Goal: Information Seeking & Learning: Learn about a topic

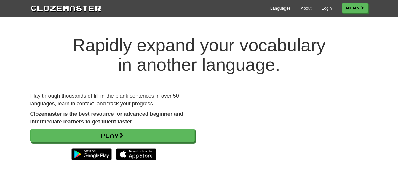
scroll to position [0, 0]
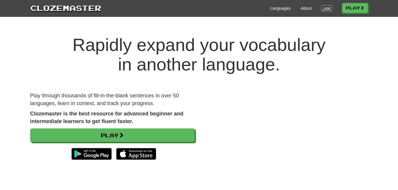
click at [324, 9] on link "Login" at bounding box center [326, 8] width 10 height 6
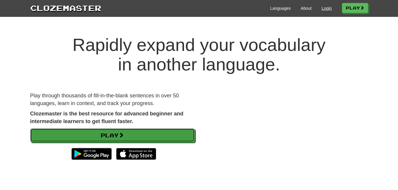
click at [177, 135] on link "Play" at bounding box center [112, 136] width 164 height 14
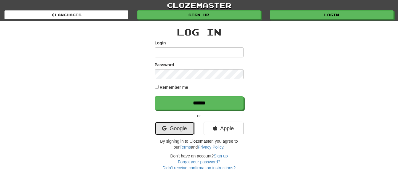
click at [180, 128] on link "Google" at bounding box center [175, 129] width 40 height 14
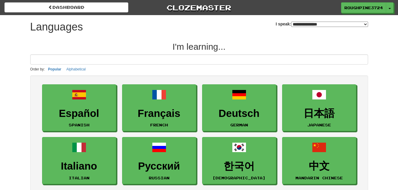
select select "*******"
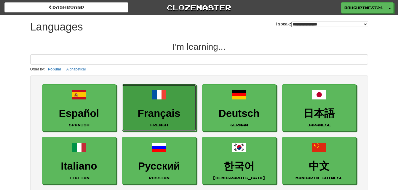
click at [150, 109] on h3 "Français" at bounding box center [159, 114] width 68 height 12
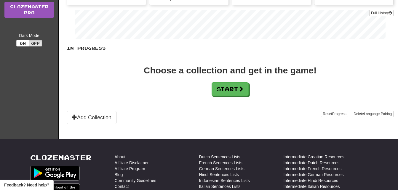
scroll to position [88, 0]
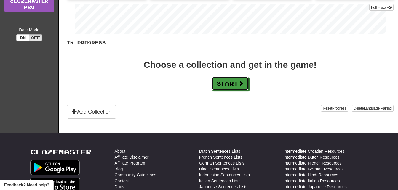
click at [229, 80] on button "Start" at bounding box center [230, 84] width 37 height 14
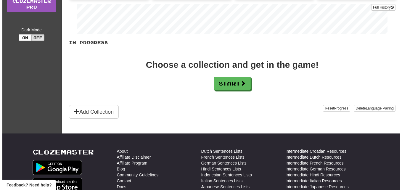
scroll to position [0, 0]
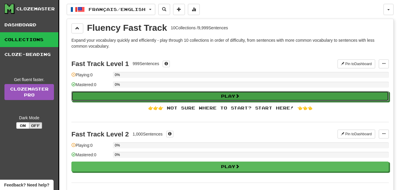
click at [94, 97] on button "Play" at bounding box center [229, 96] width 317 height 10
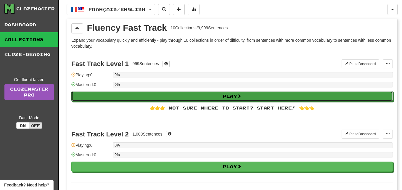
select select "**"
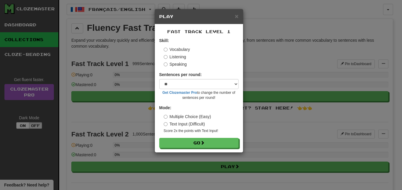
click at [171, 56] on label "Listening" at bounding box center [175, 57] width 23 height 6
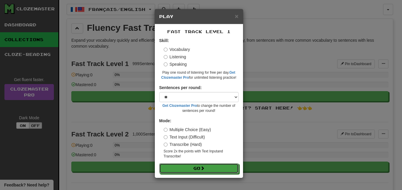
click at [178, 169] on button "Go" at bounding box center [198, 169] width 79 height 10
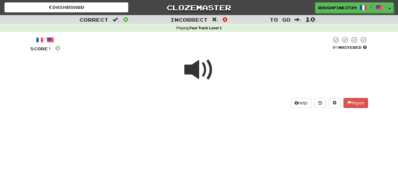
click at [194, 66] on span at bounding box center [199, 70] width 30 height 30
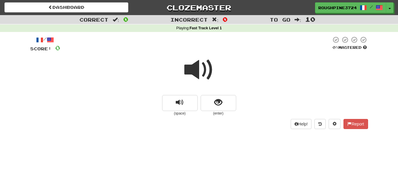
click at [196, 66] on span at bounding box center [199, 70] width 30 height 30
click at [190, 68] on span at bounding box center [199, 70] width 30 height 30
click at [205, 160] on div "Dashboard Clozemaster RoughPine3724 / Toggle Dropdown Dashboard Leaderboard Act…" at bounding box center [199, 95] width 398 height 190
click at [197, 75] on span at bounding box center [199, 70] width 30 height 30
click at [169, 102] on button "replay audio" at bounding box center [180, 103] width 36 height 16
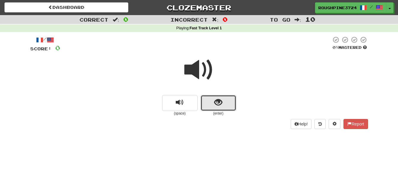
click at [213, 99] on button "show sentence" at bounding box center [219, 103] width 36 height 16
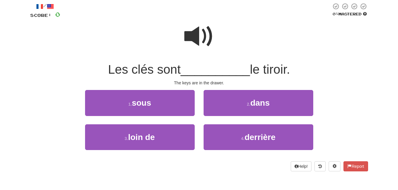
scroll to position [34, 0]
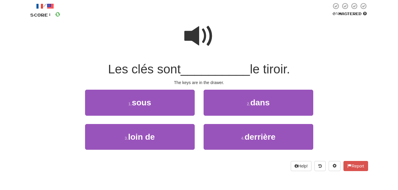
click at [206, 32] on span at bounding box center [199, 36] width 30 height 30
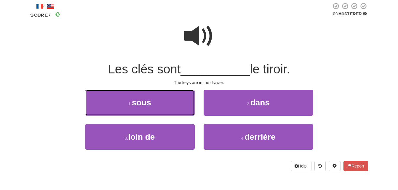
click at [117, 105] on button "1 . sous" at bounding box center [140, 103] width 110 height 26
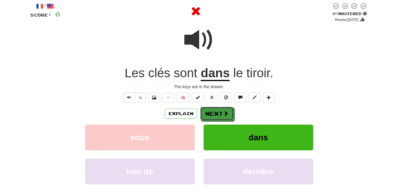
click at [215, 115] on button "Next" at bounding box center [216, 114] width 33 height 14
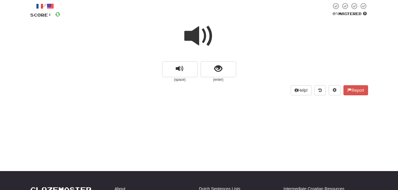
click at [177, 61] on div at bounding box center [199, 40] width 338 height 42
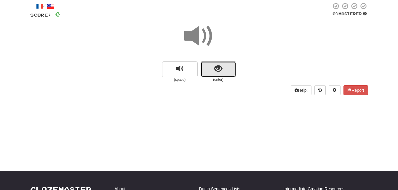
click at [217, 65] on span "show sentence" at bounding box center [218, 69] width 8 height 8
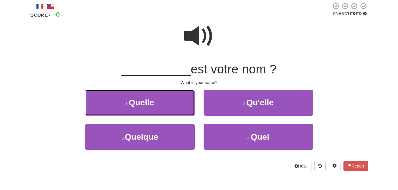
click at [125, 102] on small "1 ." at bounding box center [127, 104] width 4 height 5
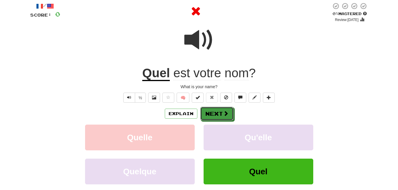
click at [212, 108] on button "Next" at bounding box center [216, 114] width 33 height 14
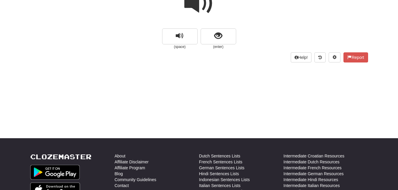
scroll to position [0, 0]
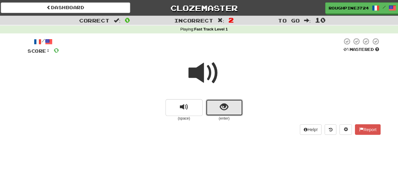
click at [223, 108] on button "show sentence" at bounding box center [219, 103] width 36 height 16
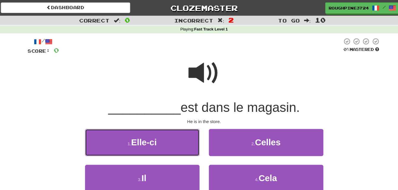
click at [146, 127] on button "1 . Elle-ci" at bounding box center [140, 137] width 110 height 26
